Goal: Task Accomplishment & Management: Manage account settings

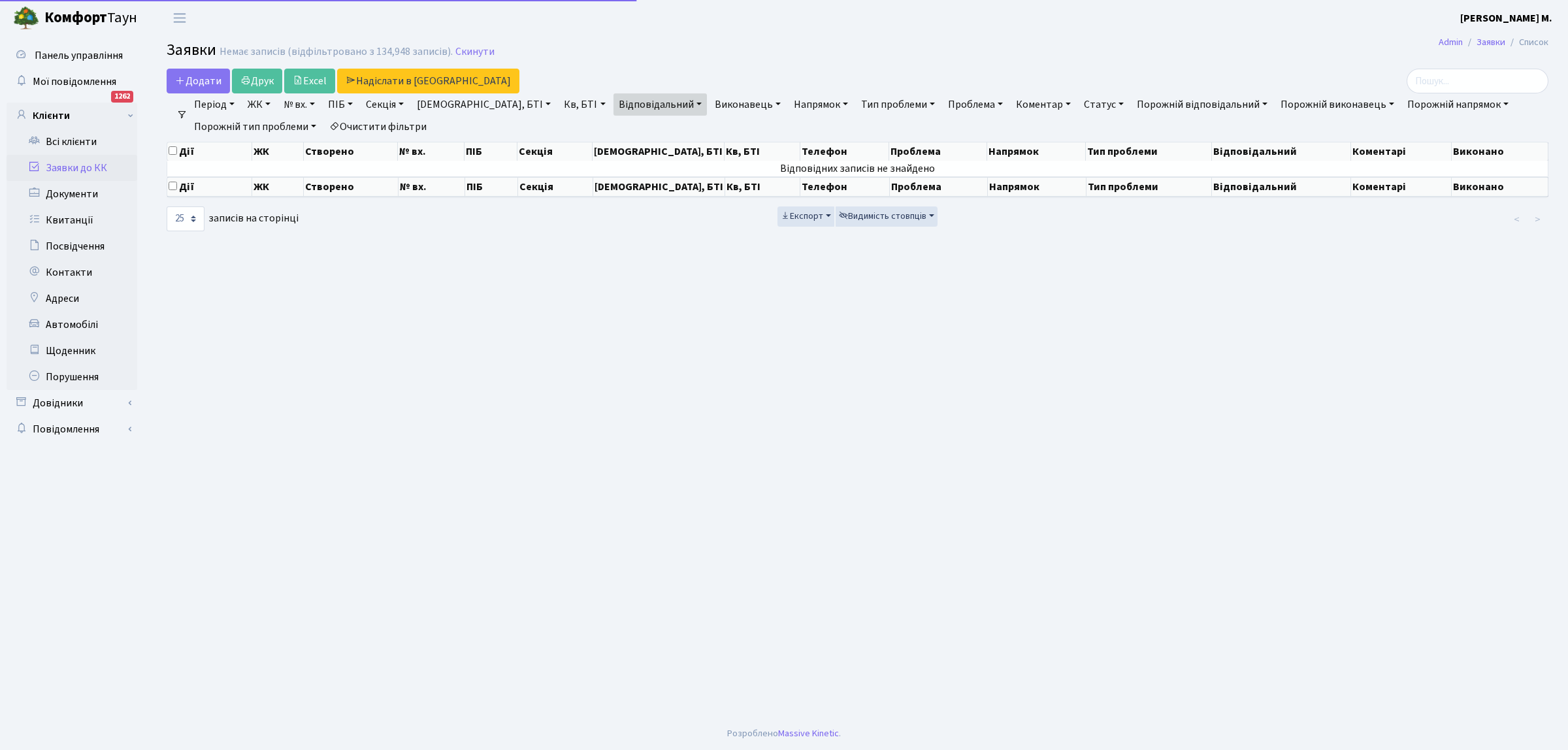
select select "25"
click at [101, 164] on link "Заявки до КК" at bounding box center [72, 168] width 131 height 26
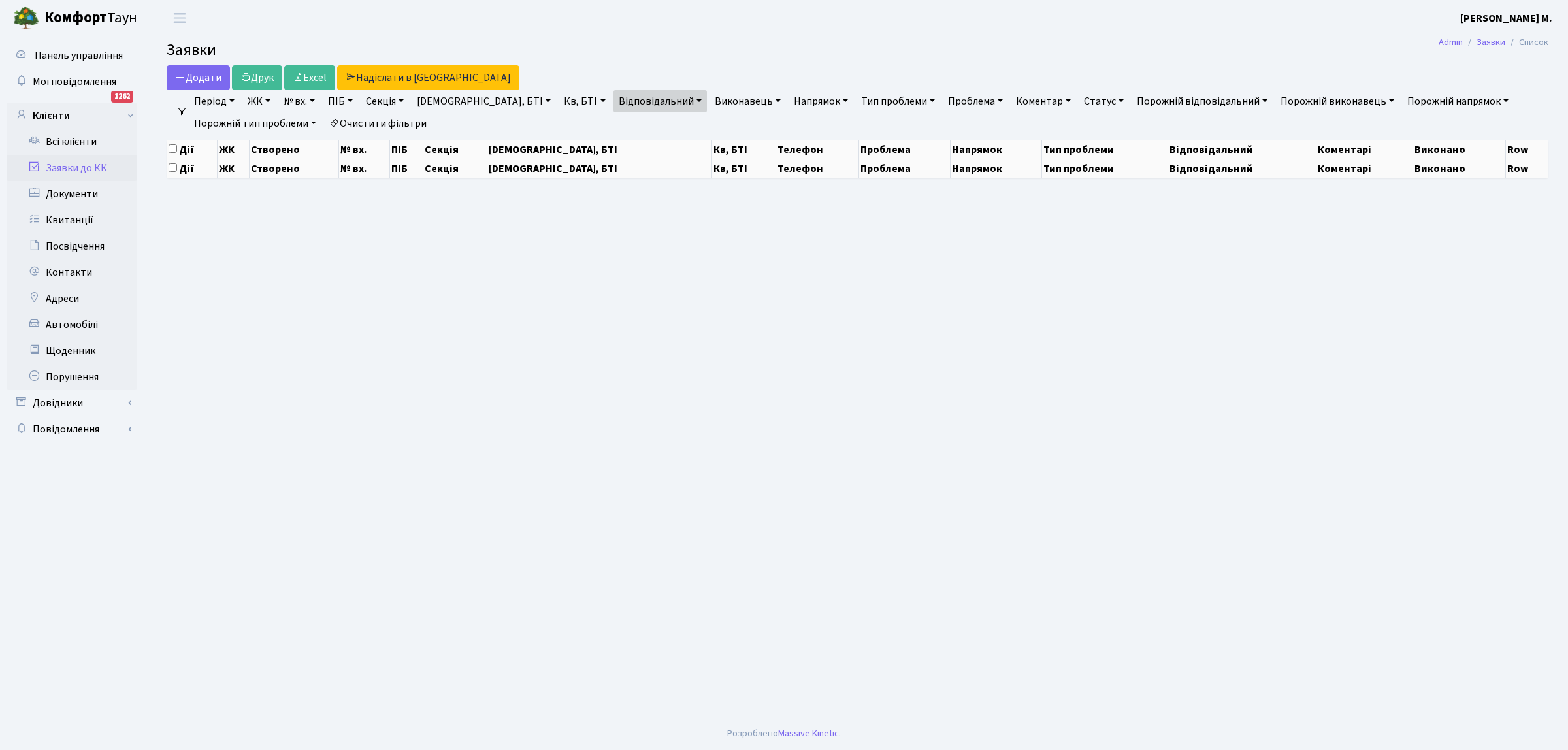
select select "25"
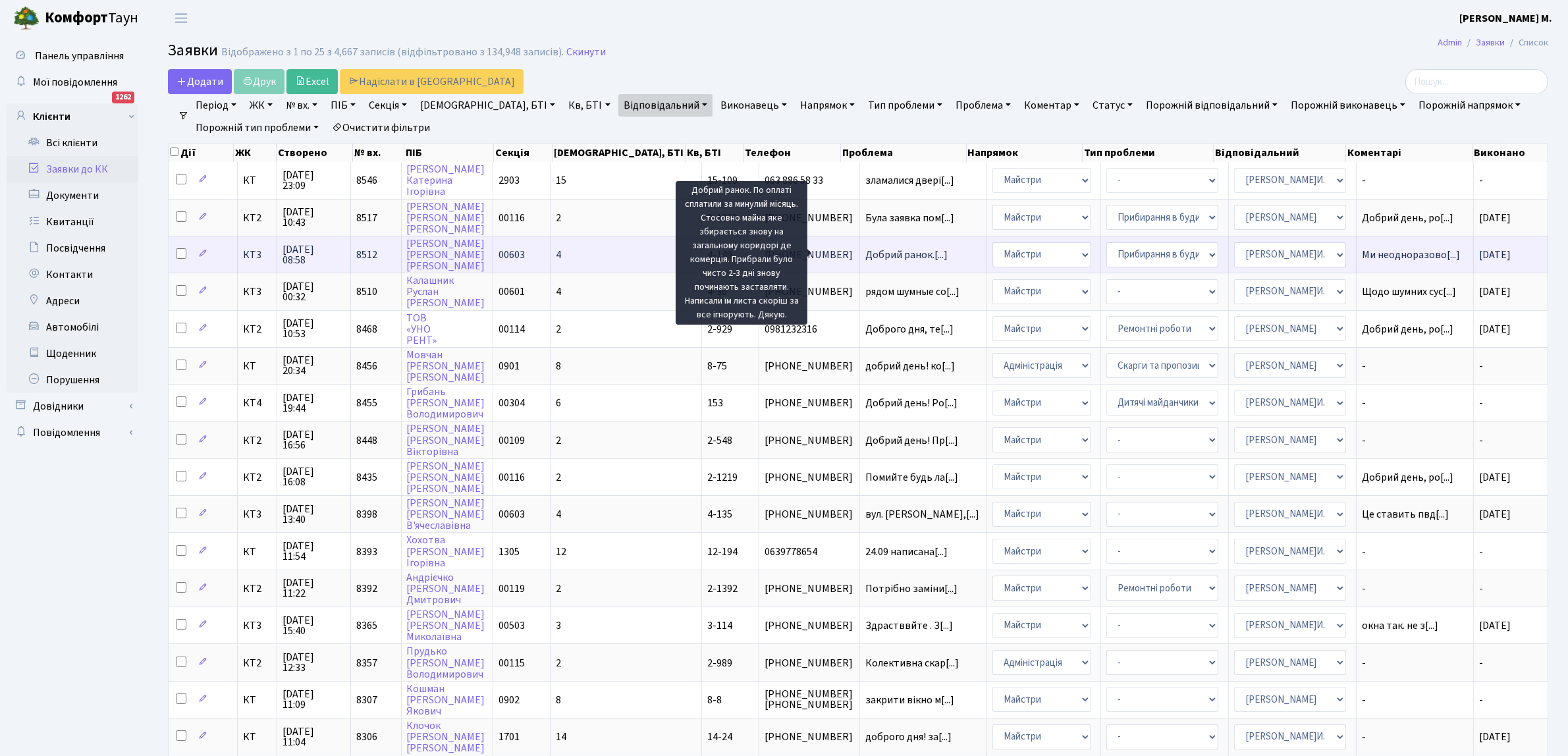
click at [871, 251] on span "Добрий ранок.[...]" at bounding box center [906, 254] width 82 height 14
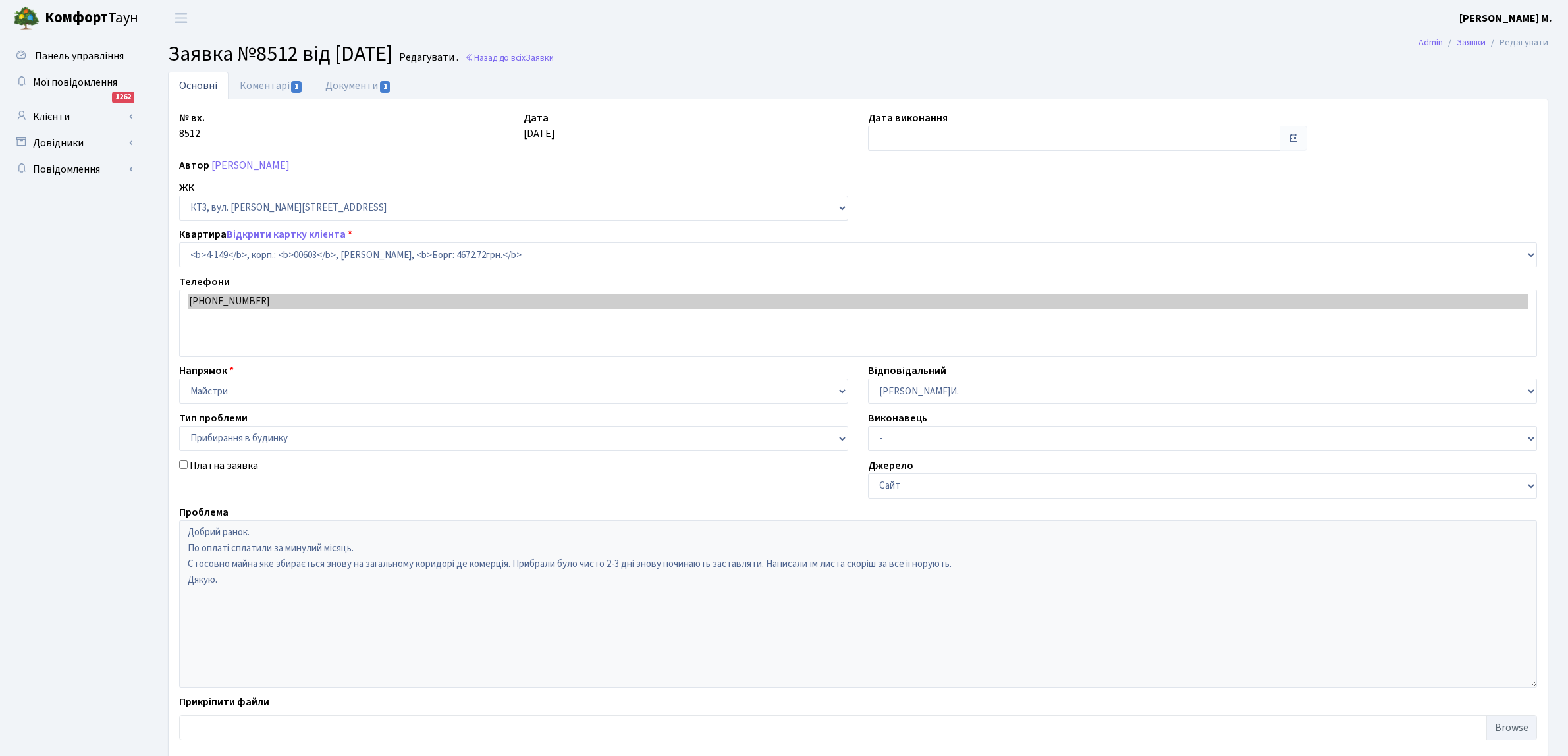
select select "16608"
select select "58"
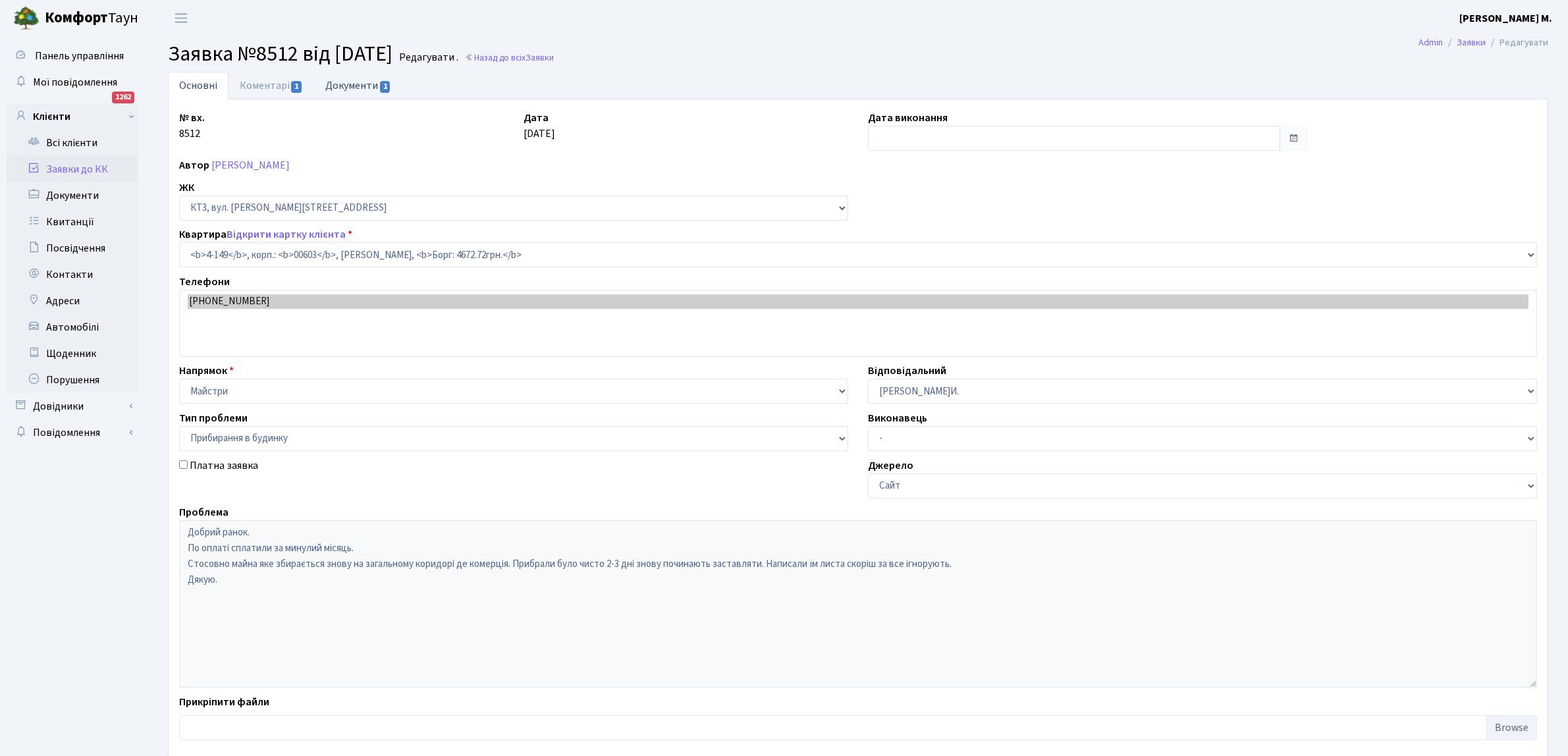
type input "30.09.2025"
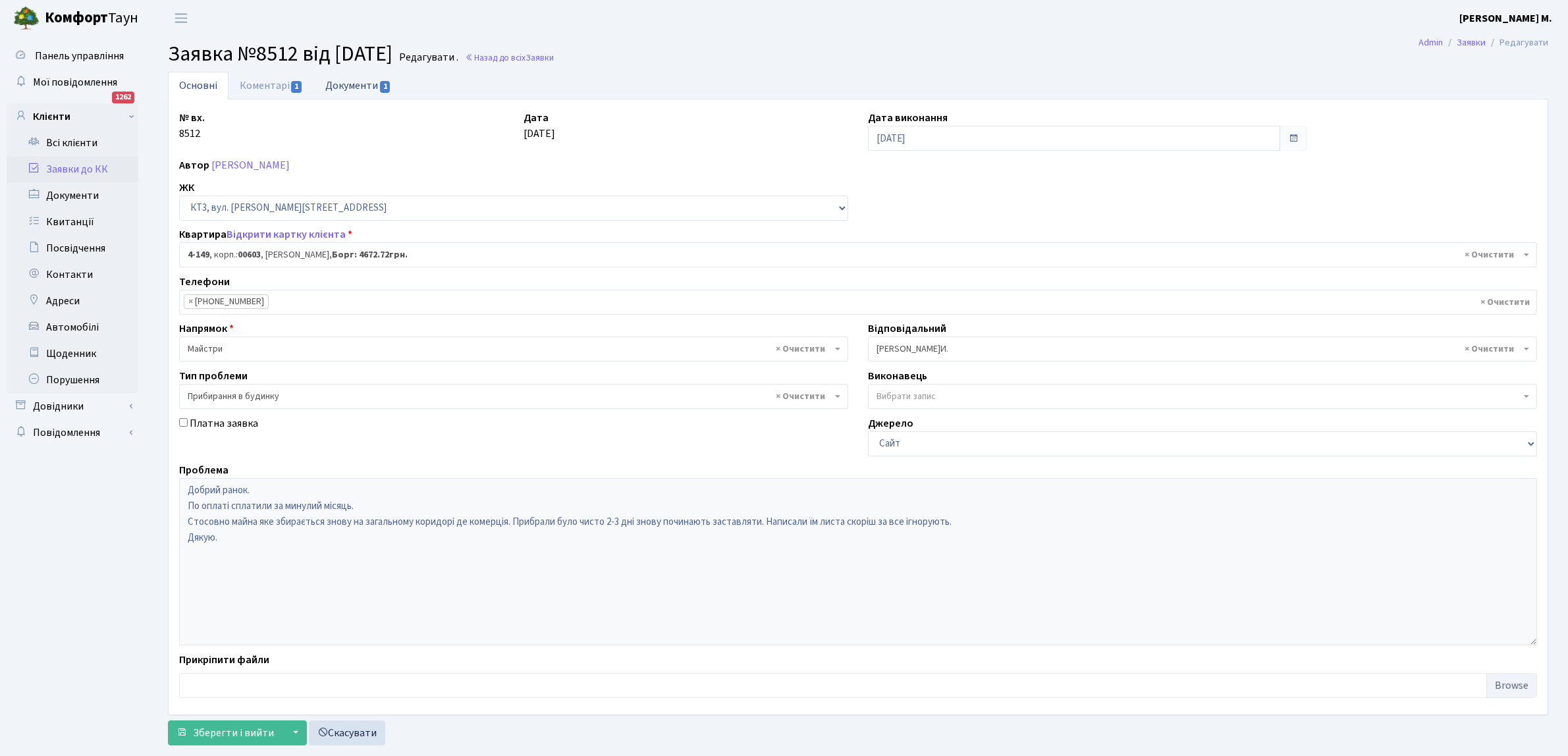
click at [360, 84] on link "Документи 1" at bounding box center [358, 85] width 88 height 27
select select "25"
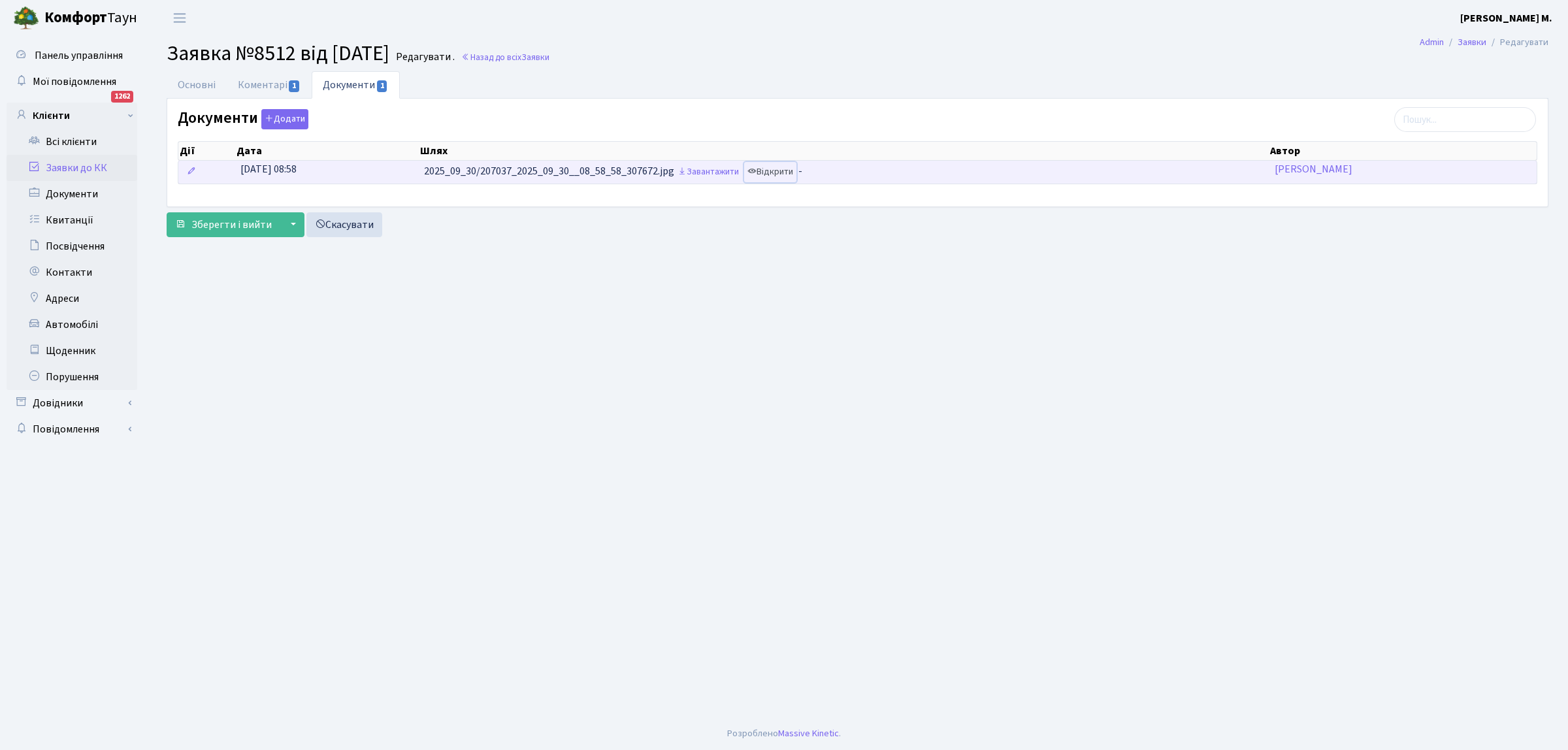
click at [781, 174] on link "Відкрити" at bounding box center [771, 172] width 52 height 21
